Goal: Subscribe to service/newsletter

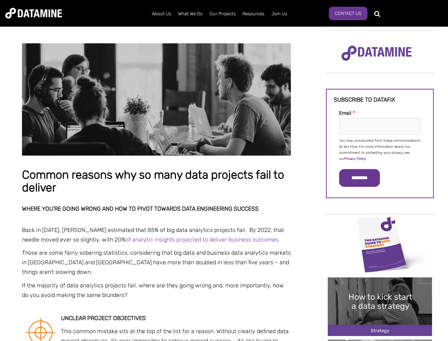
click at [380, 149] on p "You may unsubscribe from these communications at any time. For more information…" at bounding box center [380, 150] width 82 height 24
click at [364, 178] on input "*********" at bounding box center [359, 178] width 41 height 18
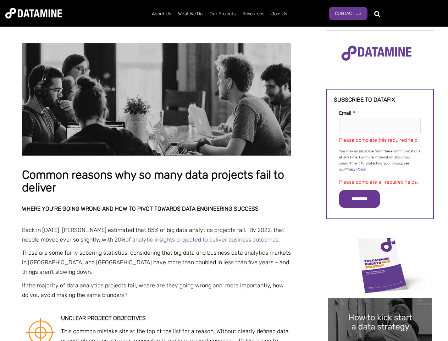
click at [380, 244] on img "Image grid with {{ image_count }} images." at bounding box center [380, 265] width 104 height 59
click at [380, 244] on div "✕" at bounding box center [224, 170] width 448 height 341
click at [380, 306] on div "✕" at bounding box center [224, 170] width 448 height 341
click at [380, 306] on img "Image grid with {{ image_count }} images." at bounding box center [380, 327] width 104 height 59
click at [380, 340] on div "✕" at bounding box center [224, 170] width 448 height 341
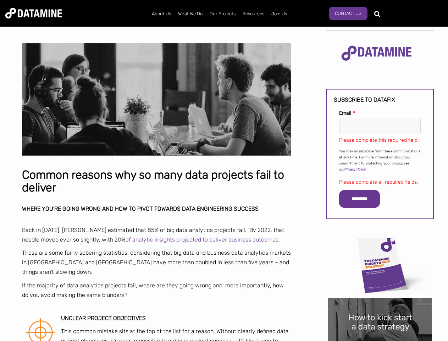
click at [380, 340] on div "✕" at bounding box center [224, 170] width 448 height 341
